Goal: Task Accomplishment & Management: Manage account settings

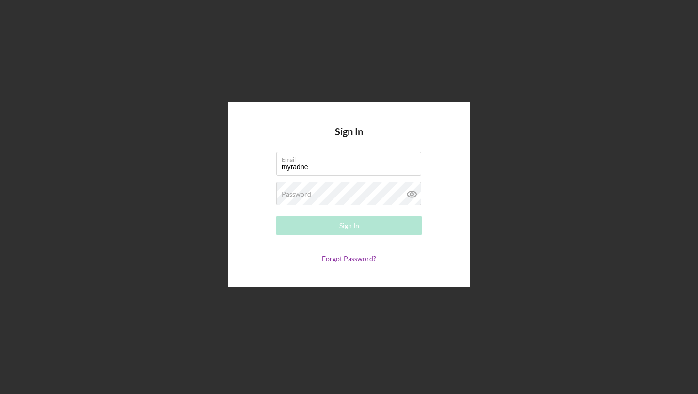
type input "[EMAIL_ADDRESS][DOMAIN_NAME]"
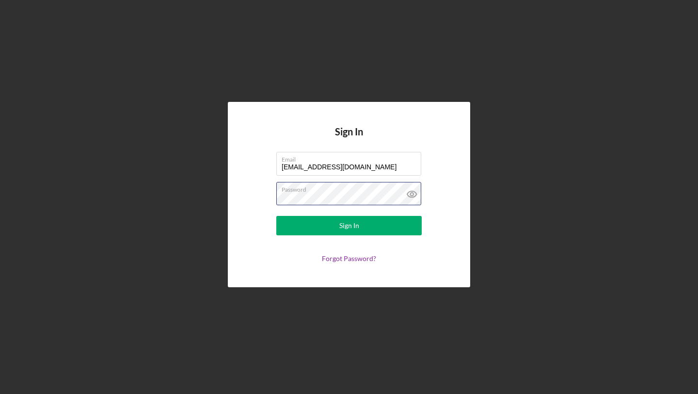
click at [276, 216] on button "Sign In" at bounding box center [349, 225] width 146 height 19
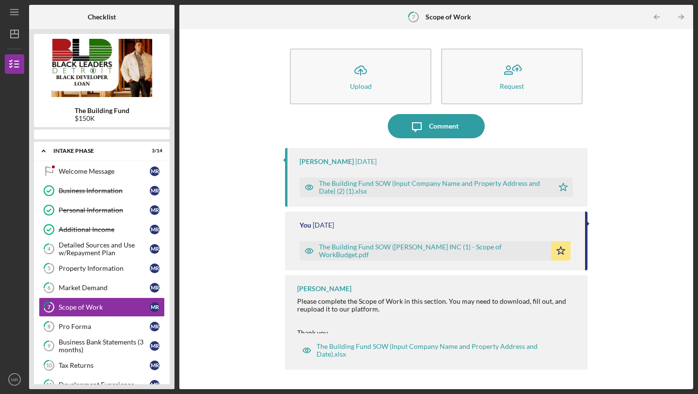
scroll to position [44, 0]
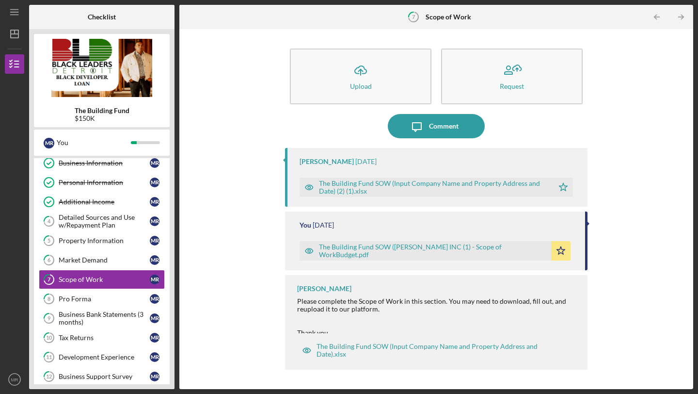
drag, startPoint x: 164, startPoint y: 242, endPoint x: 154, endPoint y: 390, distance: 148.3
click at [154, 390] on div "Icon/Menu 7 Scope of Work Checklist The Building Fund $150K M R You Icon/Expand…" at bounding box center [349, 197] width 698 height 394
click at [97, 374] on div "Business Support Survey" at bounding box center [104, 377] width 91 height 8
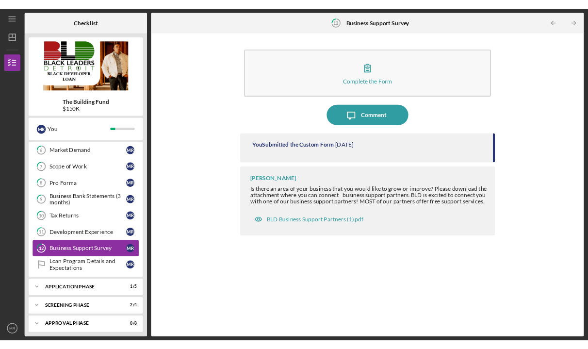
scroll to position [141, 0]
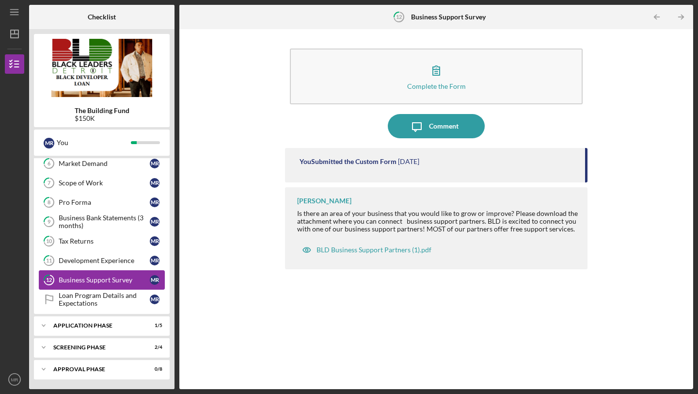
click at [97, 374] on div "Icon/Expander Approval Phase 0 / 8" at bounding box center [102, 368] width 136 height 19
click at [171, 376] on div "The Building Fund $150K M R You Icon/Expander Intake Phase 3 / 14 Welcome Messa…" at bounding box center [102, 209] width 146 height 360
click at [162, 376] on div "Icon/Expander Approval Phase 0 / 8" at bounding box center [102, 369] width 136 height 20
click at [162, 376] on div "Icon/Expander Approval Phase 0 / 8" at bounding box center [102, 368] width 136 height 19
click at [43, 307] on icon "Loan Program Details and Expectations" at bounding box center [49, 299] width 24 height 24
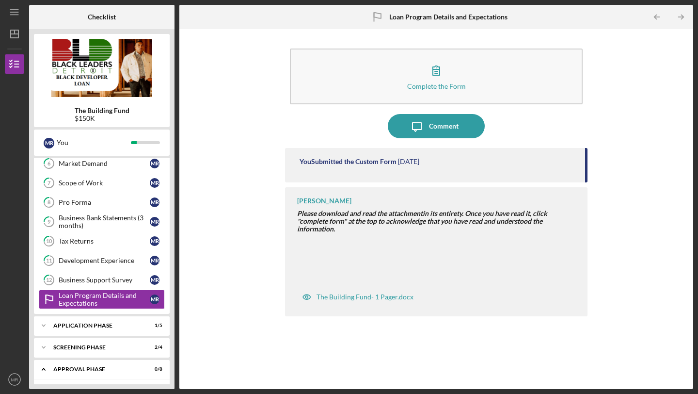
click at [170, 312] on div "The Building Fund $150K M R You Icon/Expander Intake Phase 3 / 14 Welcome Messa…" at bounding box center [102, 209] width 146 height 360
click at [75, 373] on div "Icon/Expander Approval Phase 0 / 8" at bounding box center [102, 369] width 136 height 20
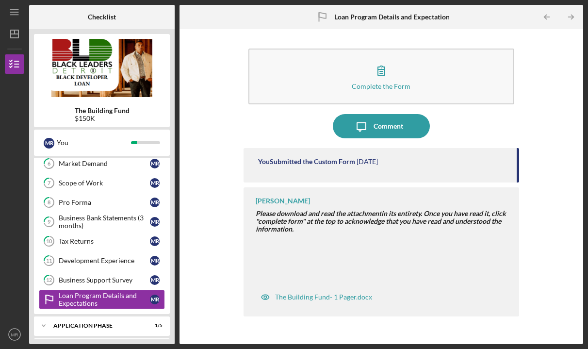
drag, startPoint x: 172, startPoint y: 314, endPoint x: 162, endPoint y: 367, distance: 53.9
click at [162, 349] on html "Icon/Menu Loan Program Details and Expectations Loan Program Details and Expect…" at bounding box center [294, 174] width 588 height 349
click at [109, 324] on div "Application Phase" at bounding box center [105, 326] width 104 height 6
click at [168, 163] on div "Welcome Message Welcome Message M R Business Information Business Information M…" at bounding box center [102, 175] width 136 height 276
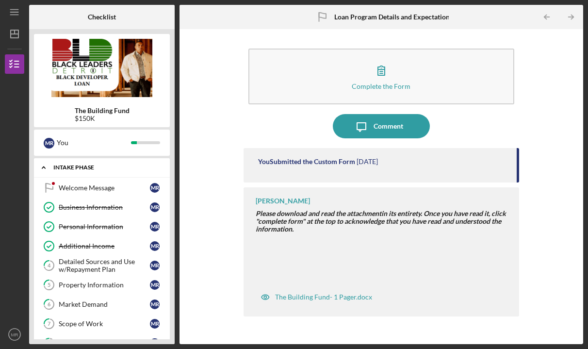
click at [96, 169] on div "Intake Phase" at bounding box center [105, 167] width 104 height 6
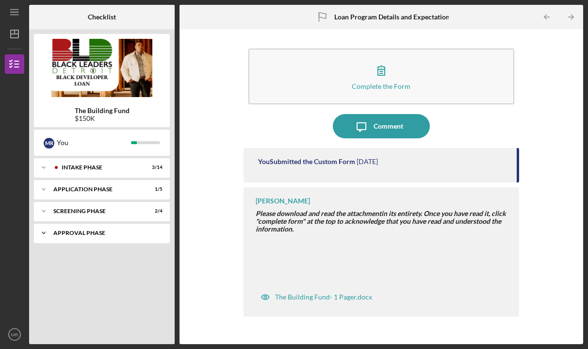
click at [72, 236] on div "Icon/Expander Approval Phase 0 / 8" at bounding box center [102, 232] width 136 height 19
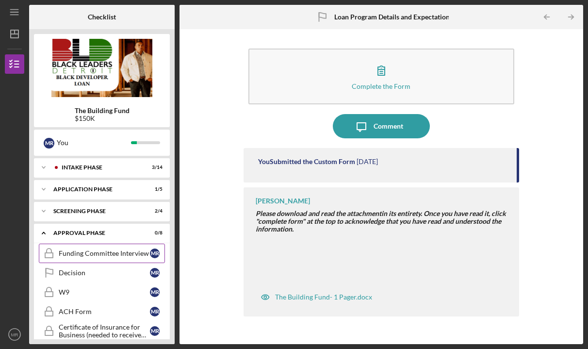
click at [123, 254] on div "Funding Committee Interview" at bounding box center [104, 253] width 91 height 8
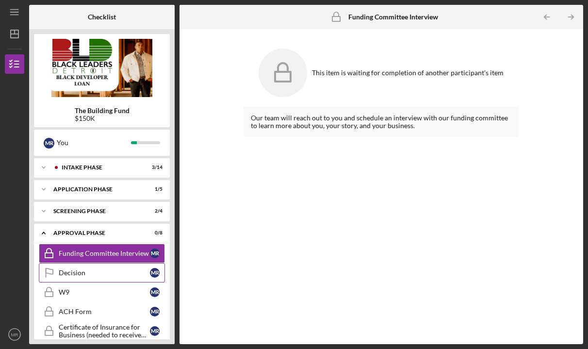
click at [104, 269] on div "Decision" at bounding box center [104, 273] width 91 height 8
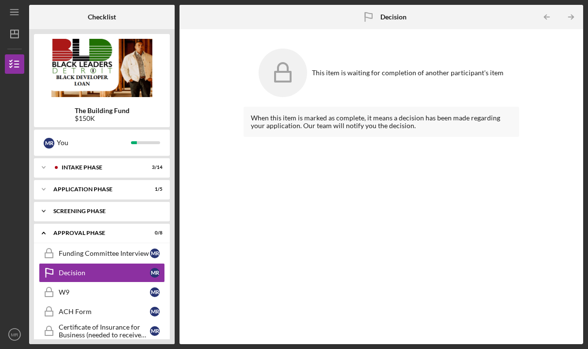
click at [95, 212] on div "Screening Phase" at bounding box center [105, 211] width 104 height 6
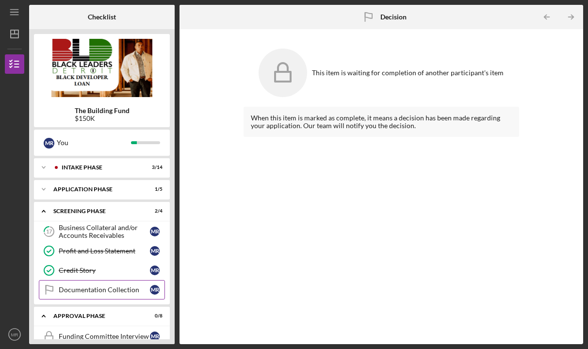
click at [84, 287] on div "Documentation Collection" at bounding box center [104, 290] width 91 height 8
